Goal: Navigation & Orientation: Find specific page/section

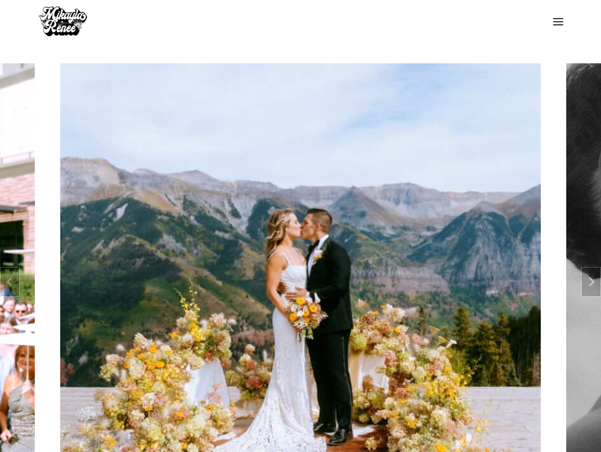
click at [557, 24] on icon "Open menu" at bounding box center [557, 21] width 11 height 7
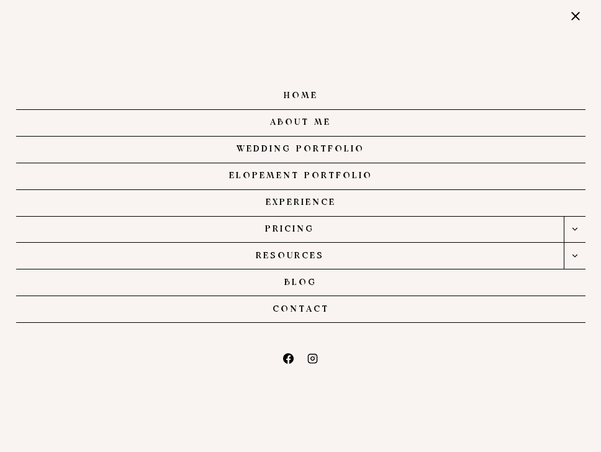
click at [310, 123] on link "About Me" at bounding box center [300, 123] width 569 height 27
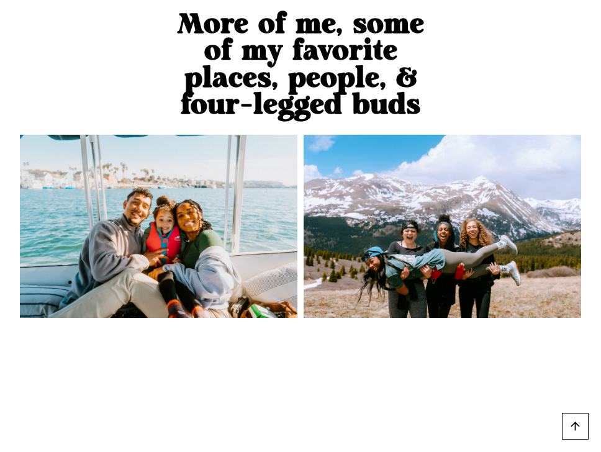
scroll to position [1376, 0]
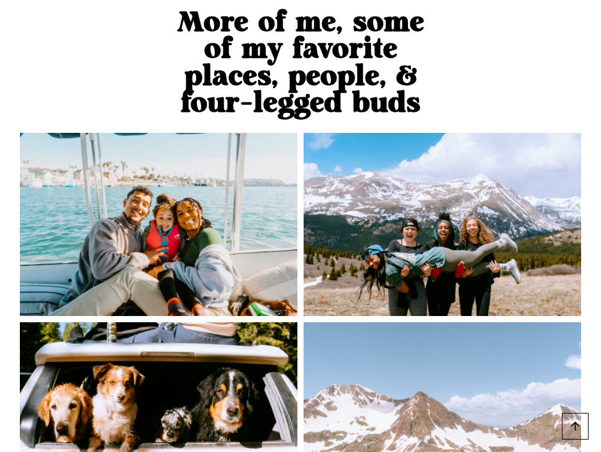
click at [180, 201] on img at bounding box center [158, 224] width 277 height 183
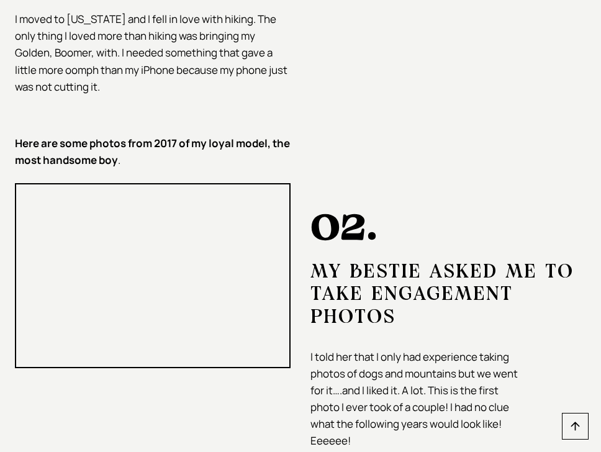
scroll to position [2503, 0]
